Goal: Task Accomplishment & Management: Complete application form

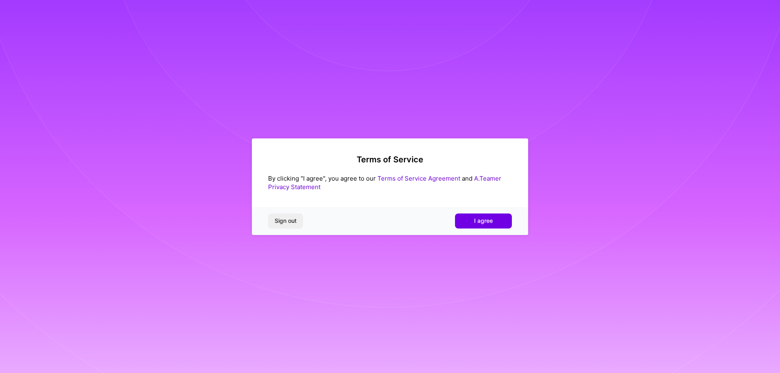
click at [502, 213] on div "Sign out I agree" at bounding box center [390, 221] width 276 height 28
click at [501, 220] on button "I agree" at bounding box center [483, 221] width 57 height 15
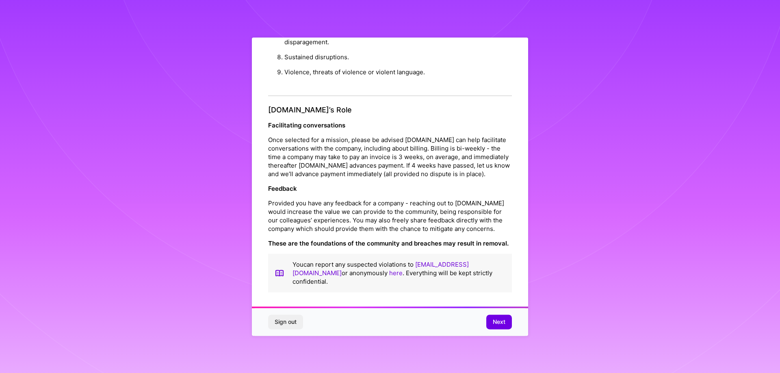
scroll to position [2, 0]
click at [499, 322] on span "Next" at bounding box center [498, 322] width 13 height 8
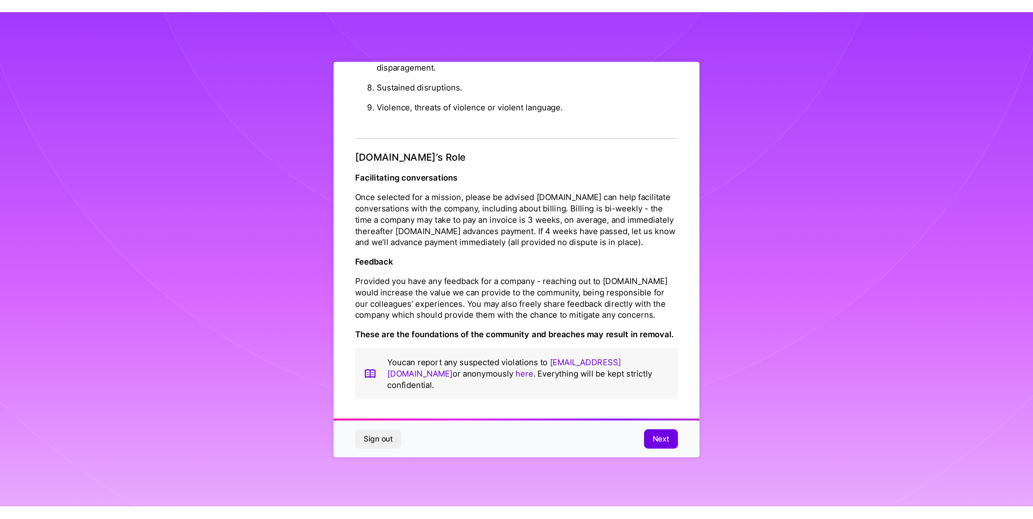
scroll to position [0, 0]
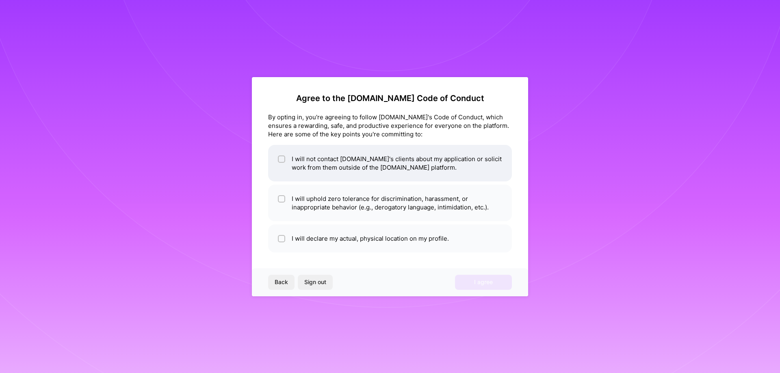
click at [284, 161] on div at bounding box center [281, 159] width 7 height 7
checkbox input "true"
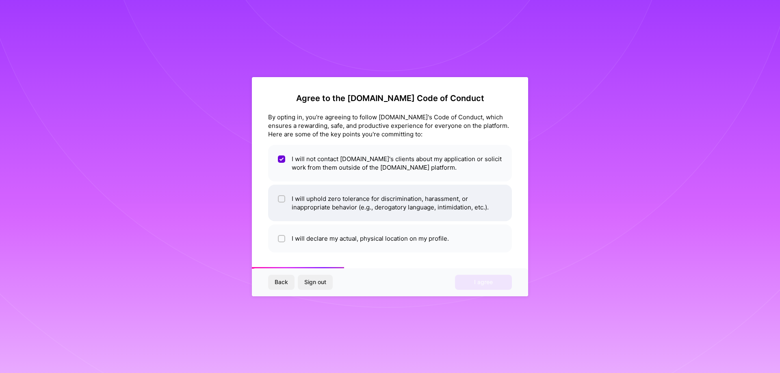
click at [284, 197] on input "checkbox" at bounding box center [282, 200] width 6 height 6
checkbox input "true"
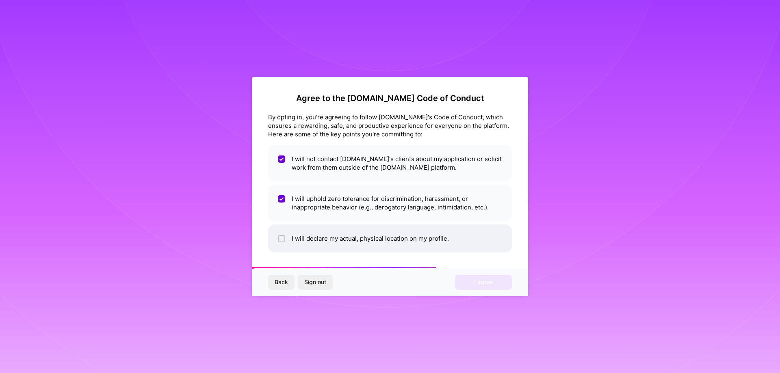
click at [281, 238] on input "checkbox" at bounding box center [282, 239] width 6 height 6
click at [279, 244] on li "I will declare my actual, physical location on my profile." at bounding box center [390, 239] width 244 height 28
click at [280, 244] on li "I will declare my actual, physical location on my profile." at bounding box center [390, 239] width 244 height 28
checkbox input "true"
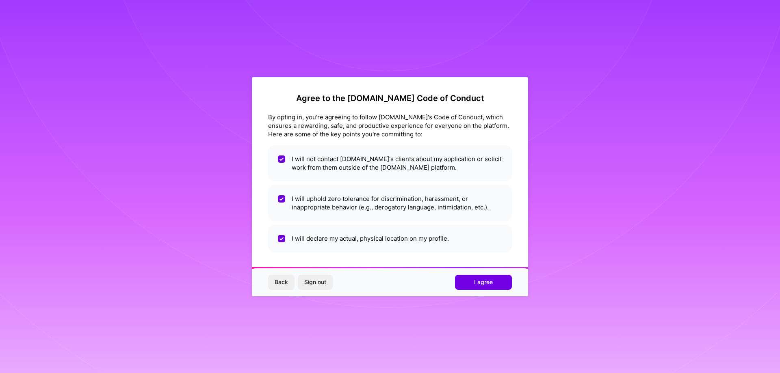
click at [486, 285] on span "I agree" at bounding box center [483, 282] width 19 height 8
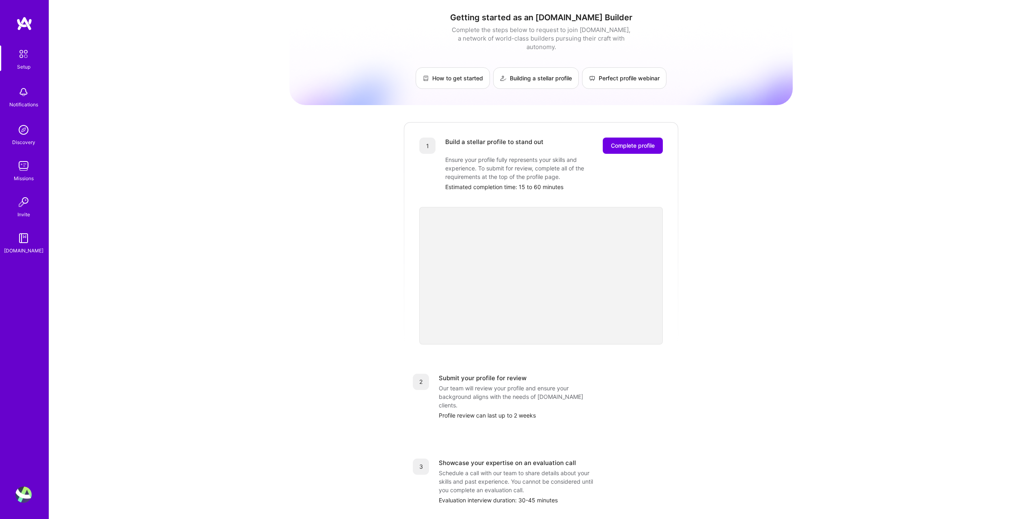
click at [22, 168] on img at bounding box center [23, 166] width 16 height 16
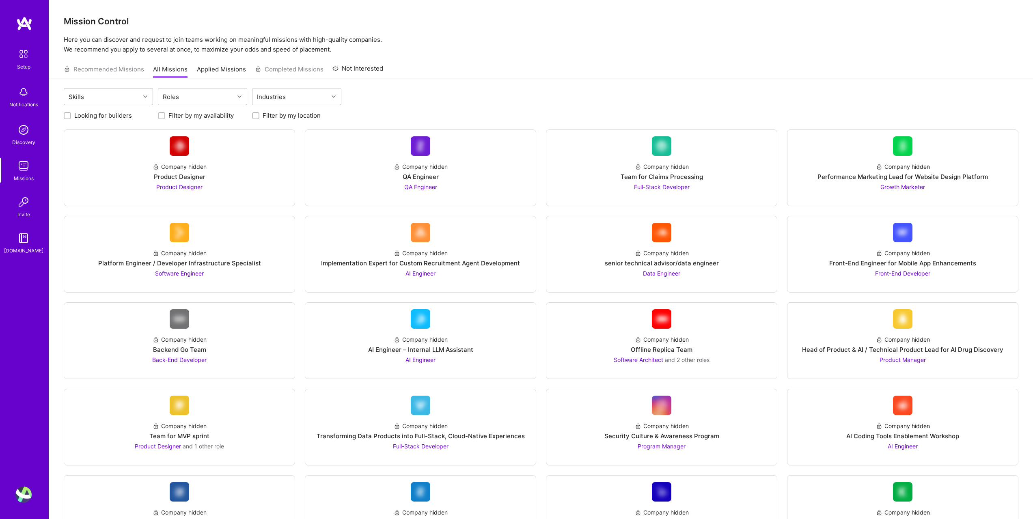
click at [112, 97] on div "Skills" at bounding box center [102, 97] width 76 height 16
type input "a"
type input "ai"
click at [183, 95] on div "Roles" at bounding box center [196, 97] width 76 height 16
type input "a"
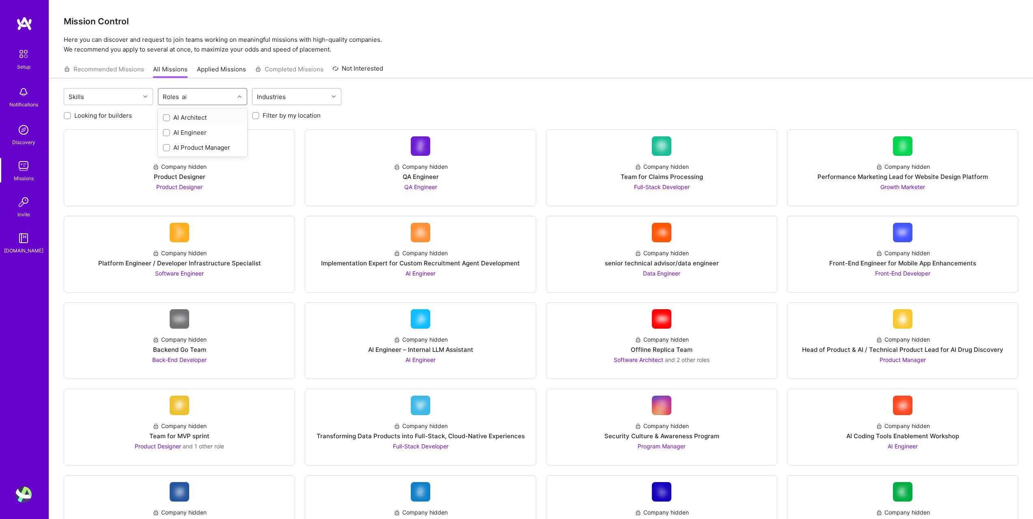
type input "ai"
click at [283, 95] on div "Industries" at bounding box center [271, 97] width 33 height 12
click at [114, 99] on div "Skills" at bounding box center [102, 97] width 76 height 16
type input "v"
type input "la"
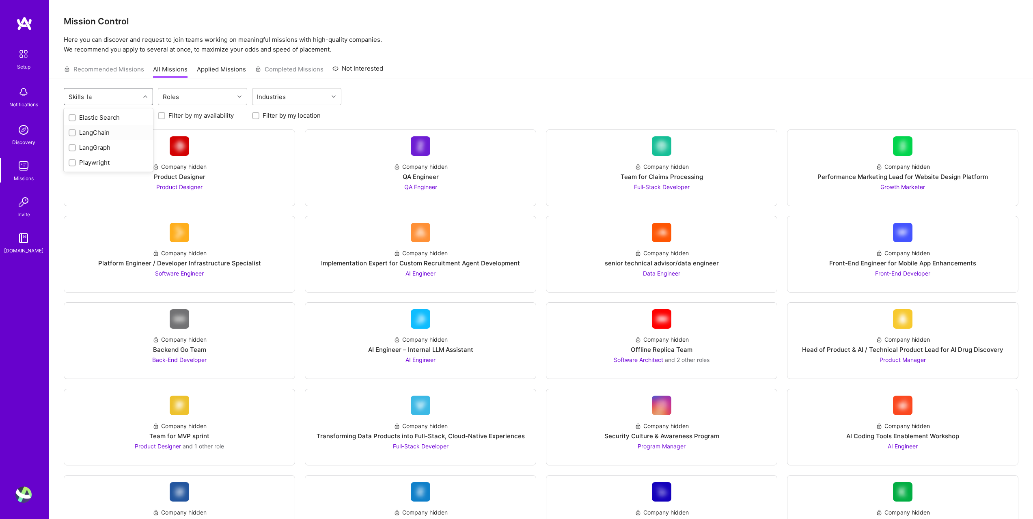
click at [102, 132] on div "LangChain" at bounding box center [109, 132] width 80 height 9
checkbox input "true"
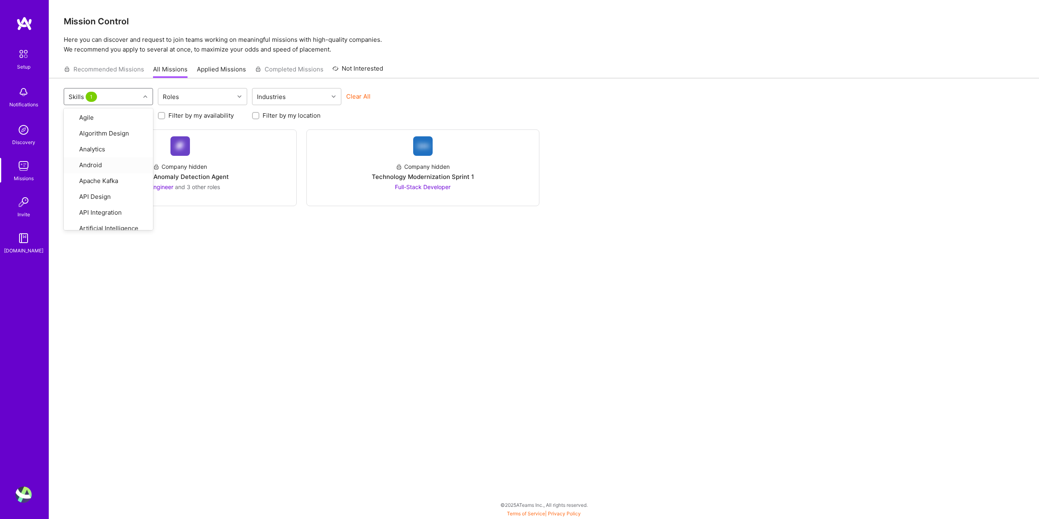
click at [342, 294] on div "option LangChain, selected. option Android focused, 4 of 81. 81 results availab…" at bounding box center [544, 285] width 990 height 415
